Goal: Transaction & Acquisition: Purchase product/service

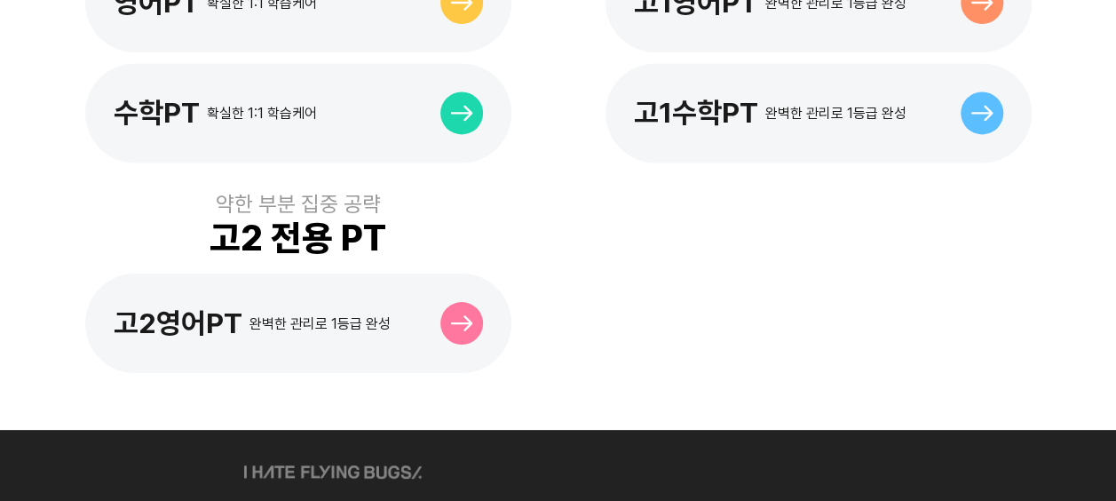
scroll to position [1392, 0]
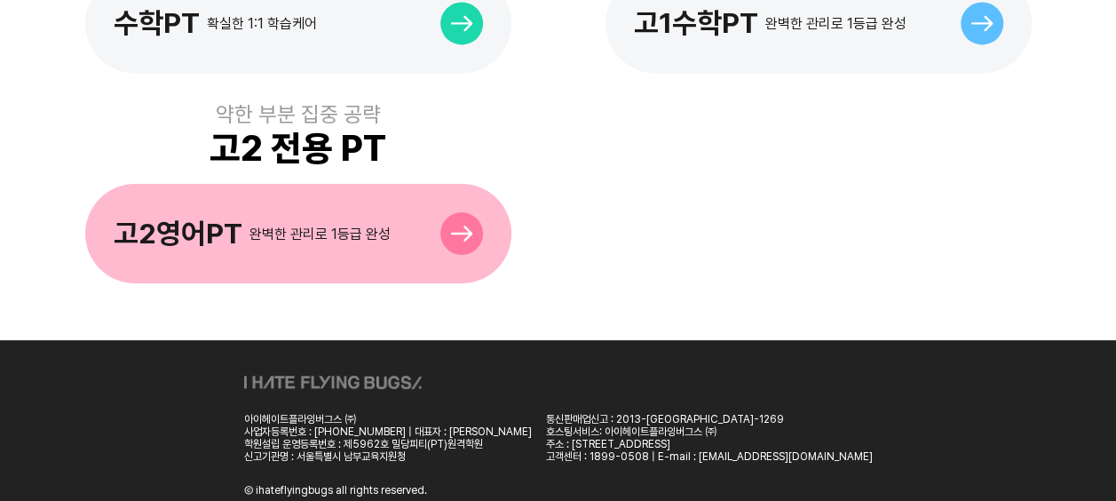
click at [288, 217] on div "고2영어PT 완벽한 관리로 1등급 완성" at bounding box center [252, 234] width 277 height 34
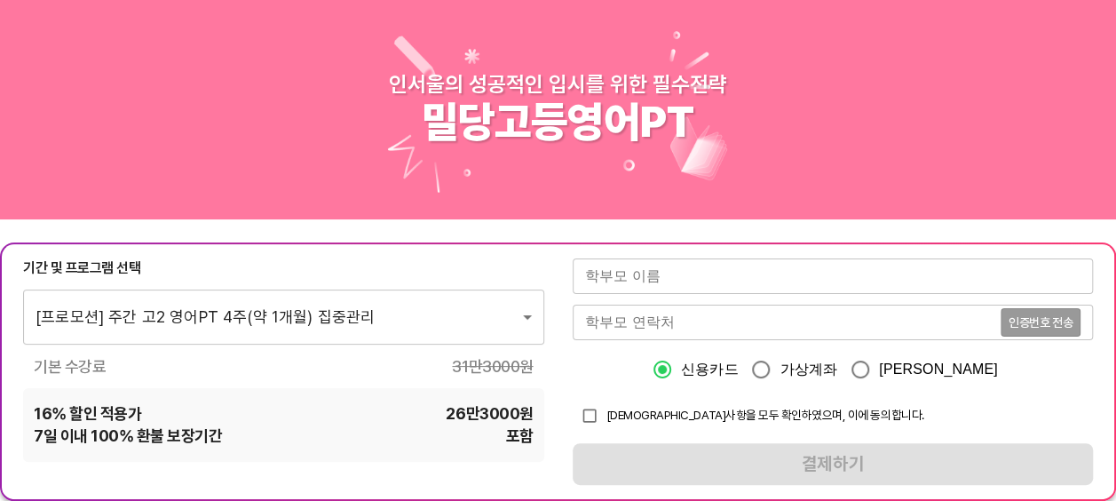
click at [363, 373] on div "기본 수강료 31만3000 원" at bounding box center [283, 366] width 521 height 22
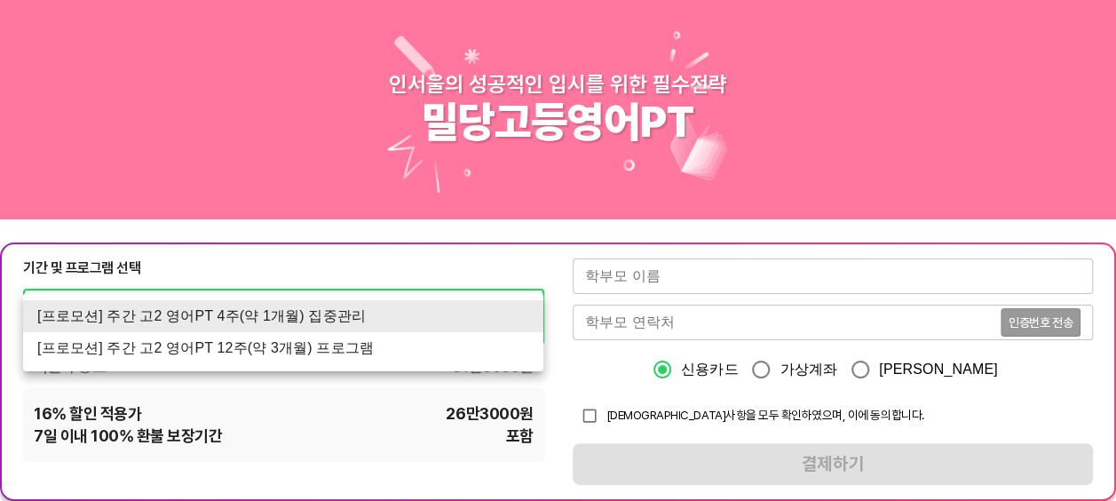
click at [316, 357] on li "[프로모션] 주간 고2 영어PT 12주(약 3개월) 프로그램" at bounding box center [283, 348] width 520 height 32
type input "1531"
